Goal: Obtain resource: Download file/media

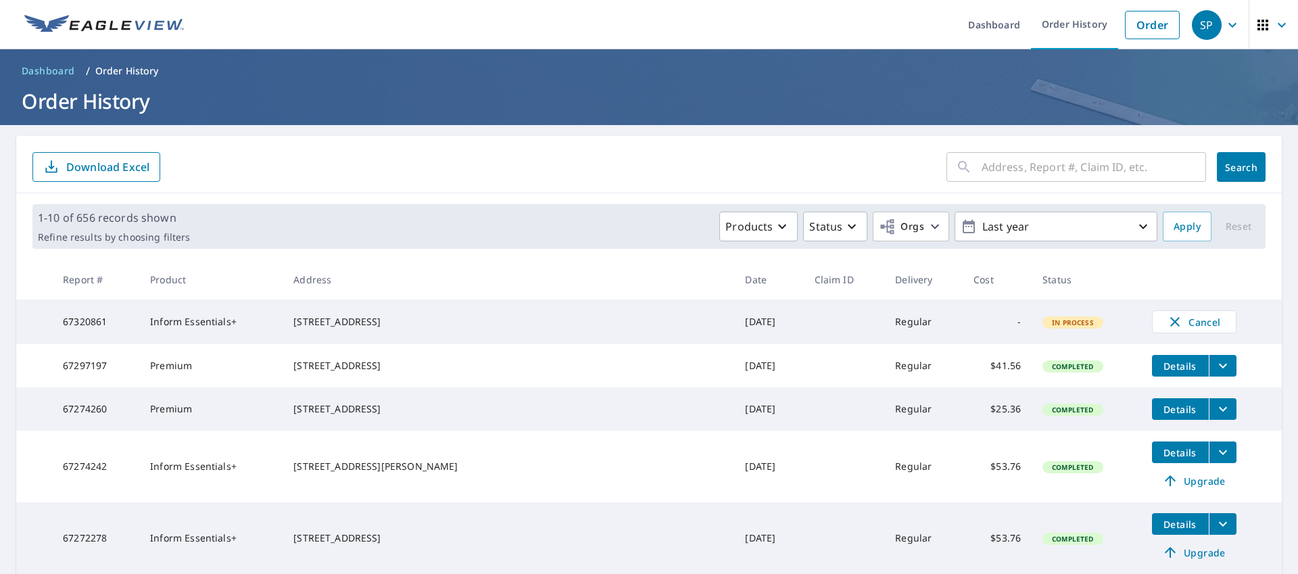
click at [1016, 175] on input "text" at bounding box center [1094, 167] width 224 height 38
type input "1610"
click button "Search" at bounding box center [1241, 167] width 49 height 30
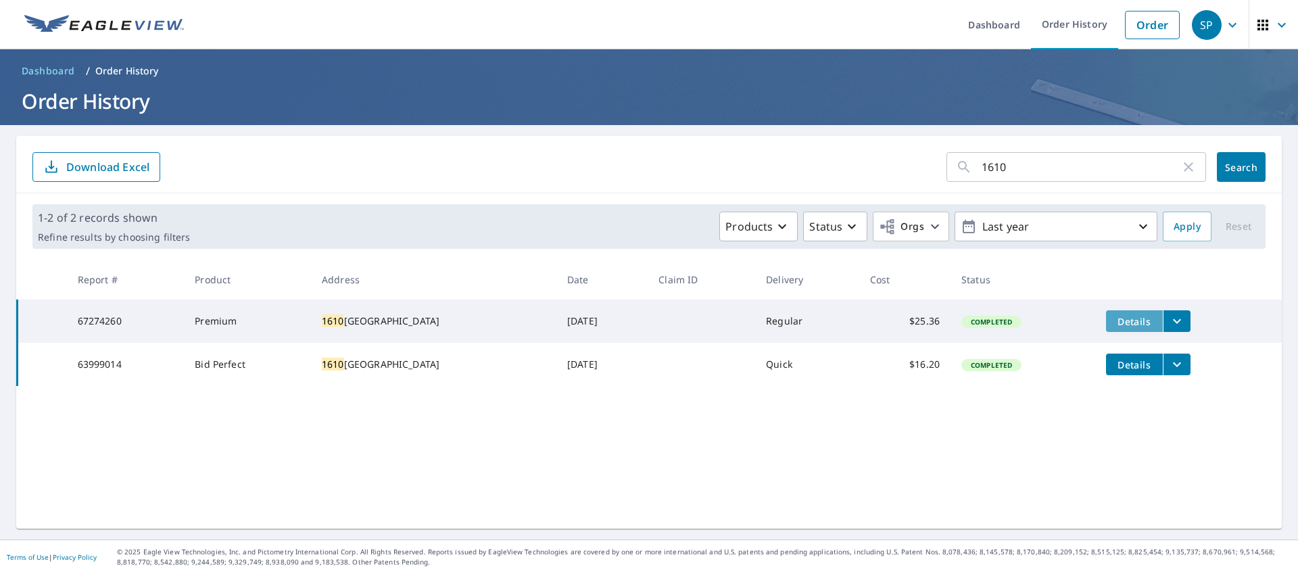
click at [1134, 329] on button "Details" at bounding box center [1134, 321] width 57 height 22
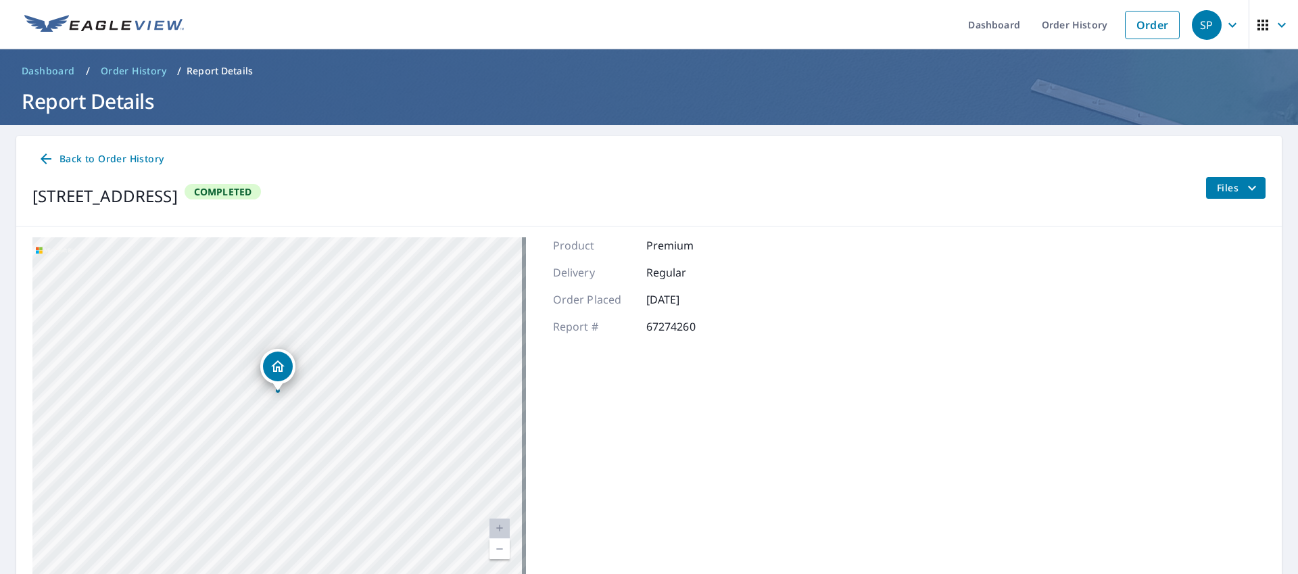
drag, startPoint x: 373, startPoint y: 420, endPoint x: 243, endPoint y: 388, distance: 134.3
click at [243, 388] on div "[STREET_ADDRESS]" at bounding box center [279, 406] width 494 height 338
click at [331, 293] on div "[STREET_ADDRESS]" at bounding box center [279, 406] width 494 height 338
click at [275, 390] on div "Dropped pin, building 1, Residential property, 1610 Carriage Dr Williamstown, N…" at bounding box center [277, 384] width 18 height 14
click at [341, 322] on div "[STREET_ADDRESS]" at bounding box center [279, 406] width 494 height 338
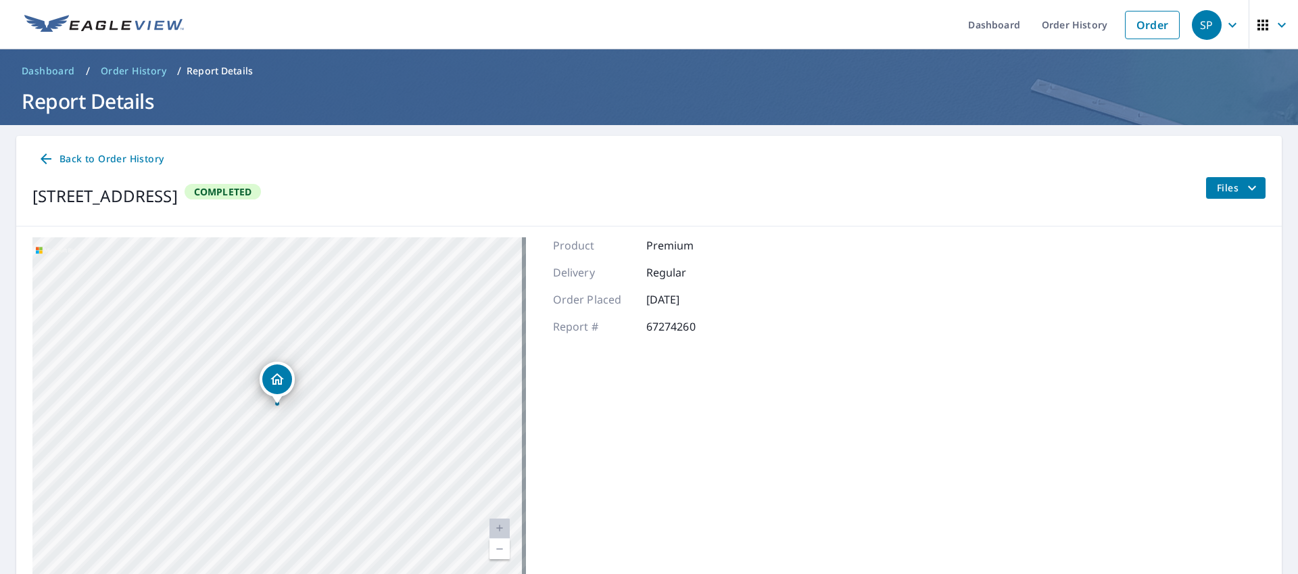
click at [335, 316] on div "[STREET_ADDRESS]" at bounding box center [279, 406] width 494 height 338
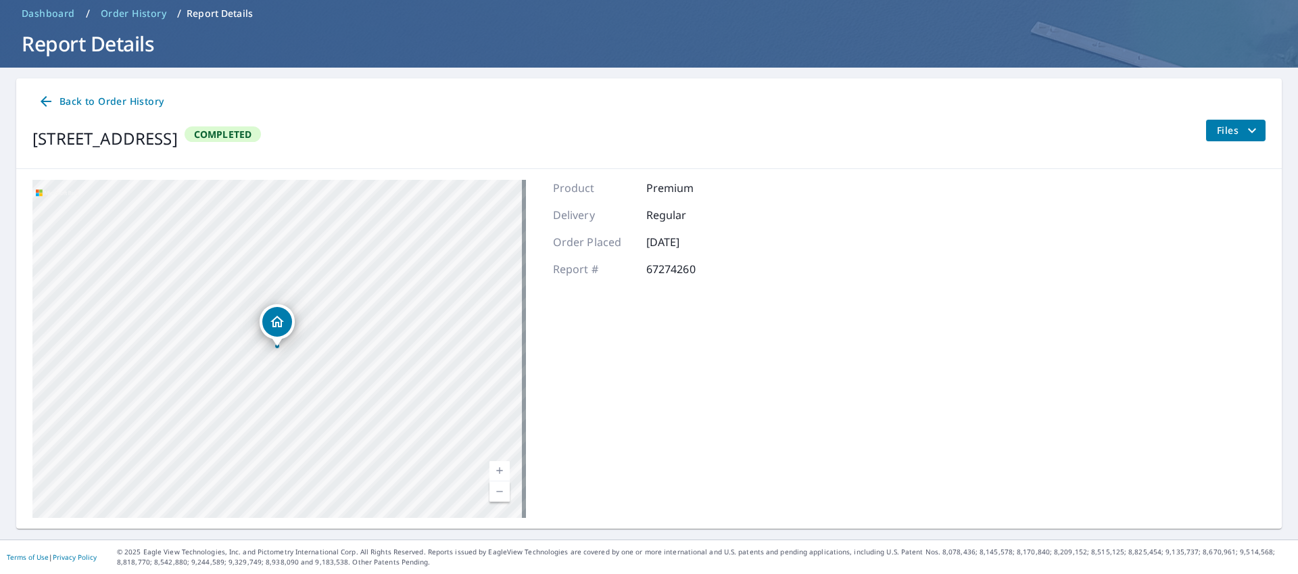
scroll to position [55, 0]
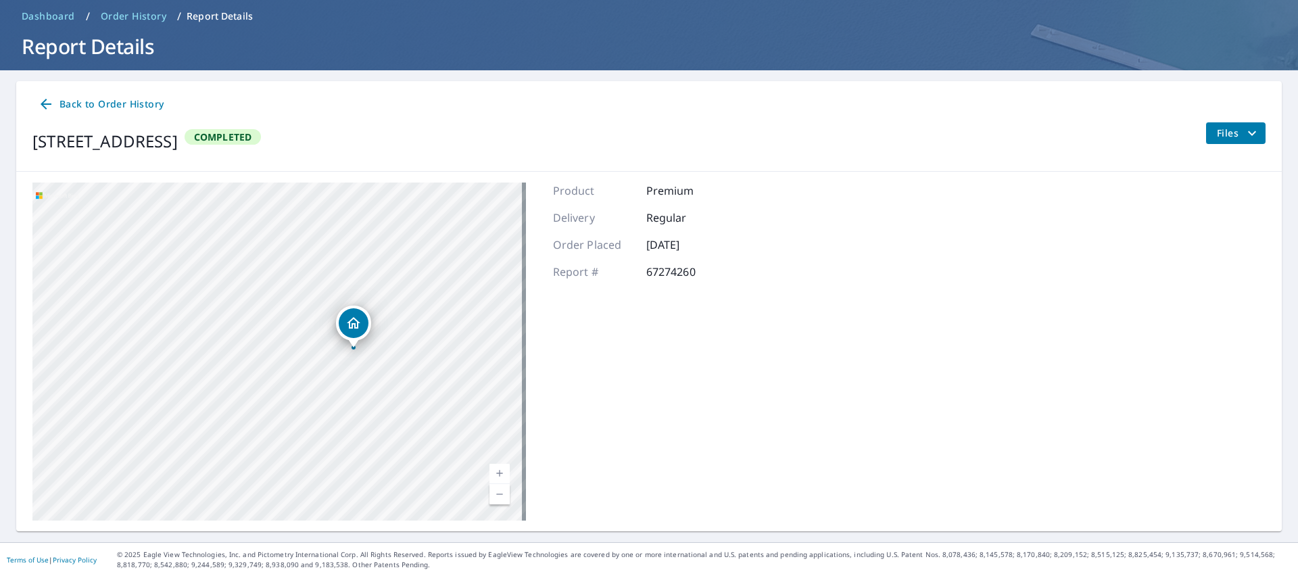
drag, startPoint x: 187, startPoint y: 465, endPoint x: 375, endPoint y: 257, distance: 280.5
click at [375, 257] on div "[STREET_ADDRESS]" at bounding box center [279, 352] width 494 height 338
drag, startPoint x: 366, startPoint y: 356, endPoint x: 281, endPoint y: 351, distance: 86.0
click at [281, 351] on div "[STREET_ADDRESS]" at bounding box center [279, 352] width 494 height 338
drag, startPoint x: 359, startPoint y: 260, endPoint x: 350, endPoint y: 325, distance: 66.3
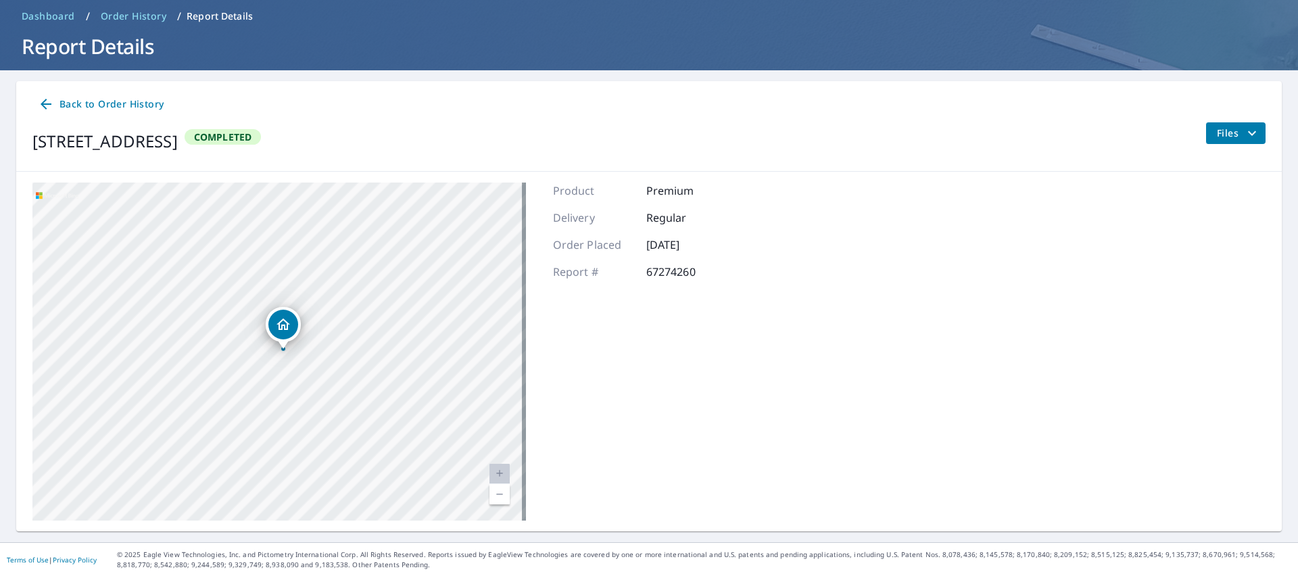
click at [323, 333] on div "[STREET_ADDRESS]" at bounding box center [279, 352] width 494 height 338
click at [1243, 143] on div "Files" at bounding box center [1235, 141] width 60 height 38
click at [1232, 132] on span "Files" at bounding box center [1238, 133] width 43 height 16
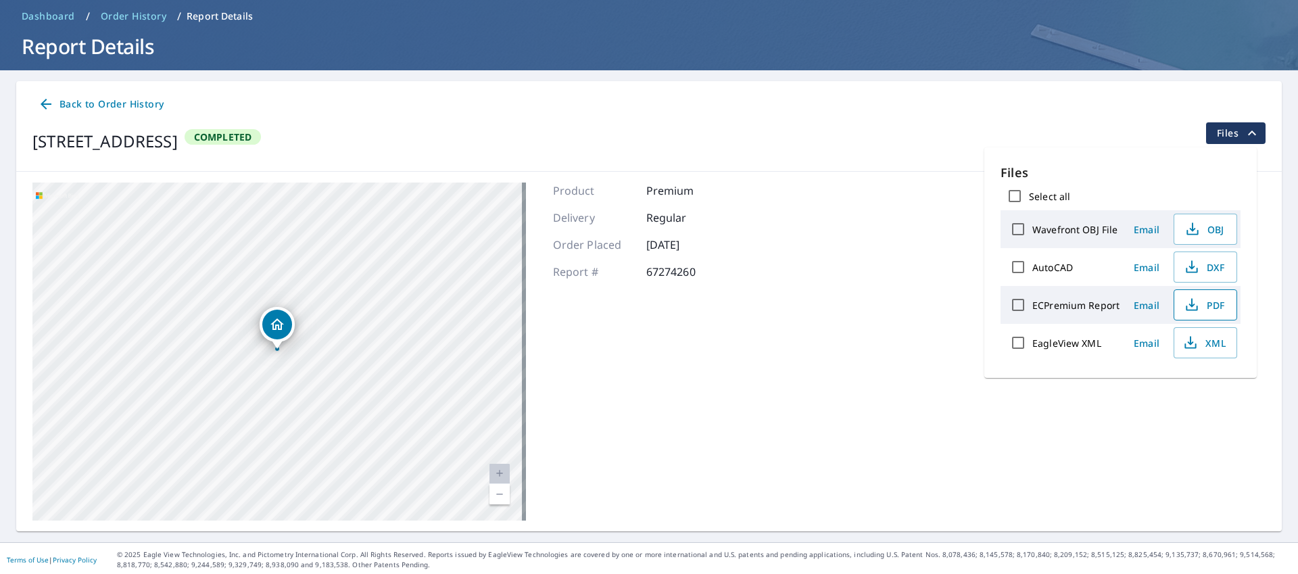
click at [1202, 302] on span "PDF" at bounding box center [1203, 305] width 43 height 16
